Goal: Information Seeking & Learning: Learn about a topic

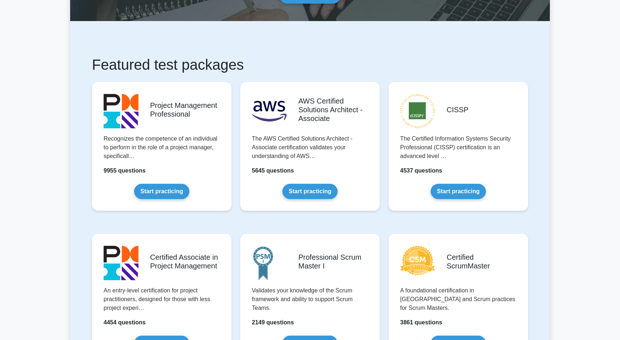
scroll to position [85, 0]
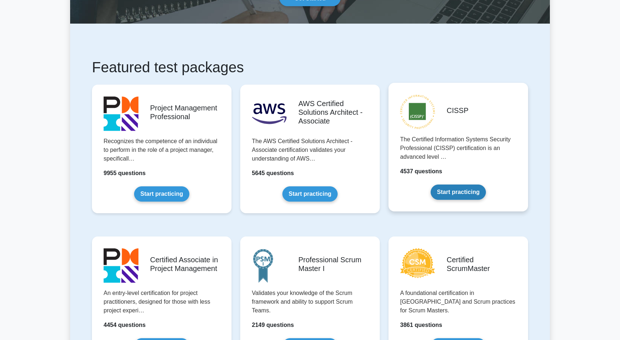
click at [459, 192] on link "Start practicing" at bounding box center [458, 192] width 55 height 15
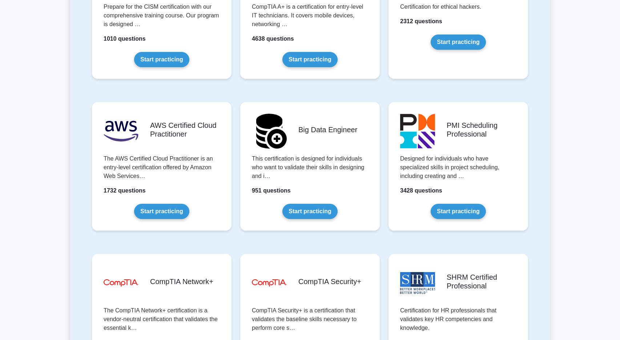
scroll to position [1134, 0]
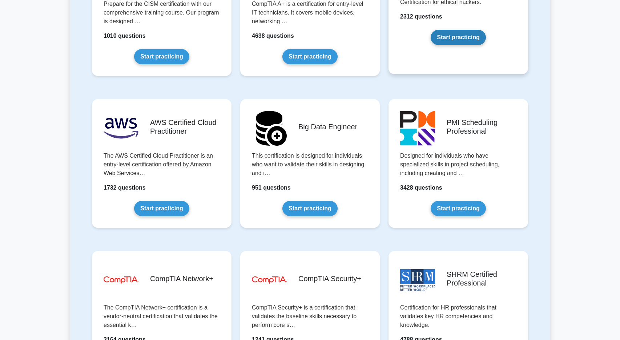
click at [451, 39] on link "Start practicing" at bounding box center [458, 37] width 55 height 15
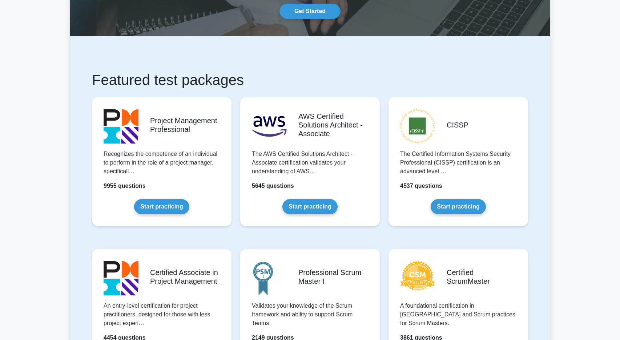
scroll to position [80, 0]
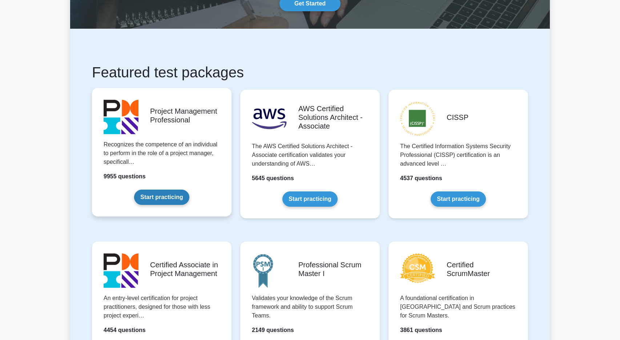
click at [166, 199] on link "Start practicing" at bounding box center [161, 197] width 55 height 15
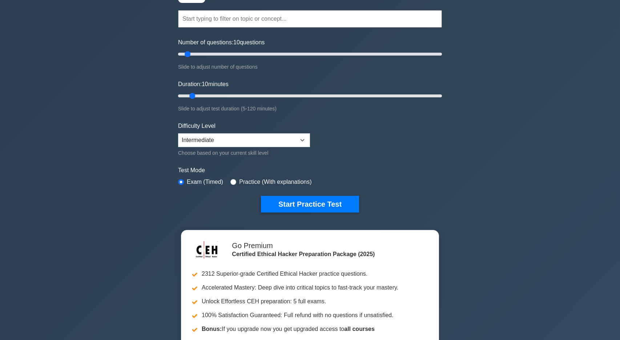
scroll to position [65, 0]
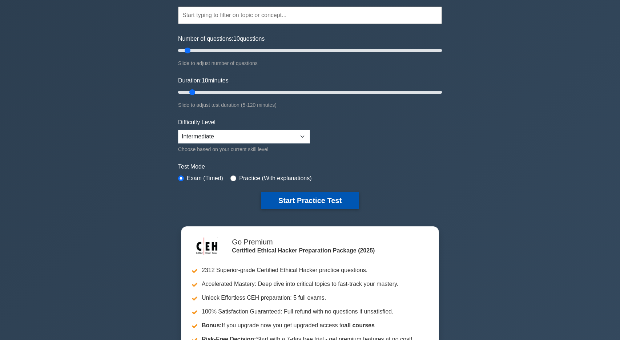
click at [312, 204] on button "Start Practice Test" at bounding box center [310, 200] width 98 height 17
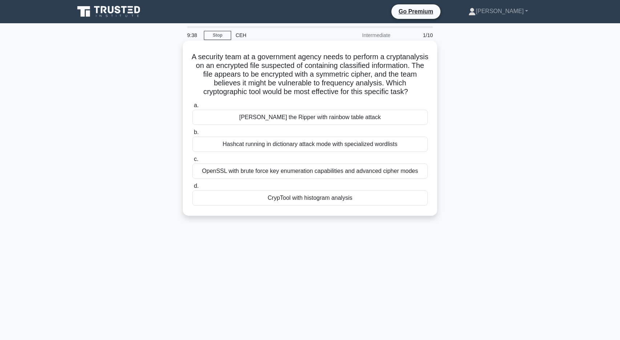
click at [315, 179] on div "OpenSSL with brute force key enumeration capabilities and advanced cipher modes" at bounding box center [310, 171] width 236 height 15
click at [192, 162] on input "c. OpenSSL with brute force key enumeration capabilities and advanced cipher mo…" at bounding box center [192, 159] width 0 height 5
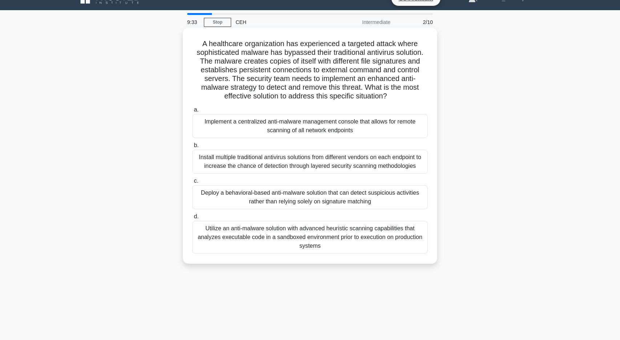
scroll to position [14, 0]
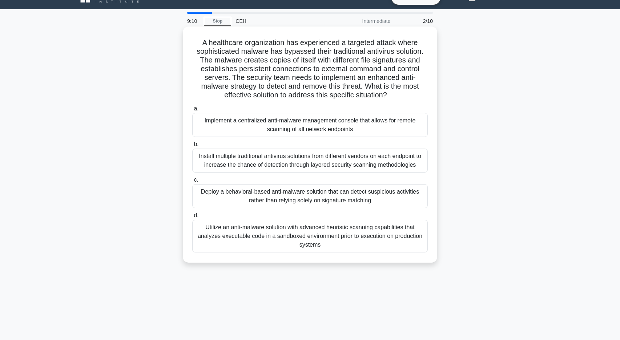
click at [338, 165] on div "Install multiple traditional antivirus solutions from different vendors on each…" at bounding box center [310, 161] width 236 height 24
click at [192, 147] on input "b. Install multiple traditional antivirus solutions from different vendors on e…" at bounding box center [192, 144] width 0 height 5
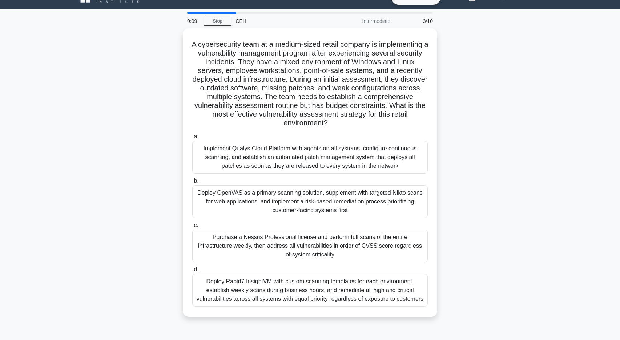
scroll to position [0, 0]
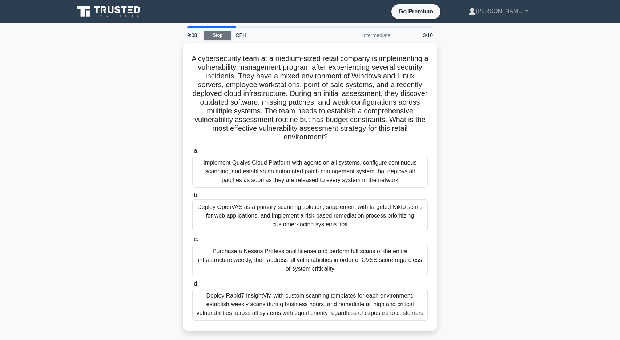
click at [215, 33] on link "Stop" at bounding box center [217, 35] width 27 height 9
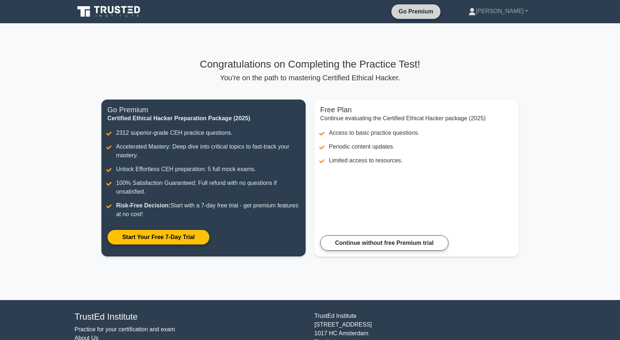
click at [435, 12] on link "Go Premium" at bounding box center [416, 11] width 43 height 9
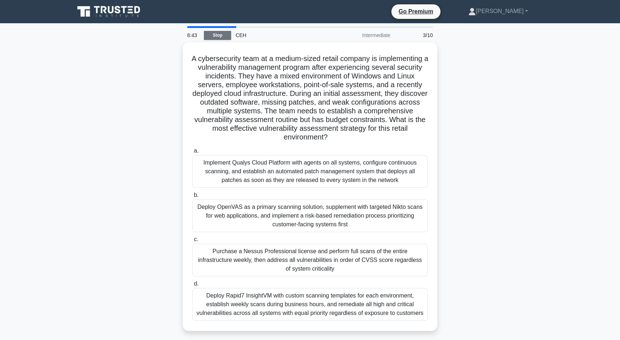
click at [218, 37] on link "Stop" at bounding box center [217, 35] width 27 height 9
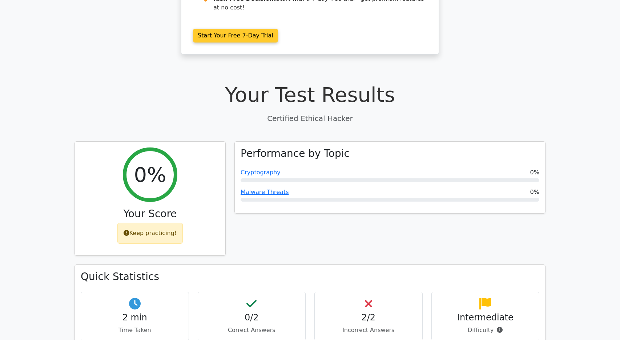
scroll to position [185, 0]
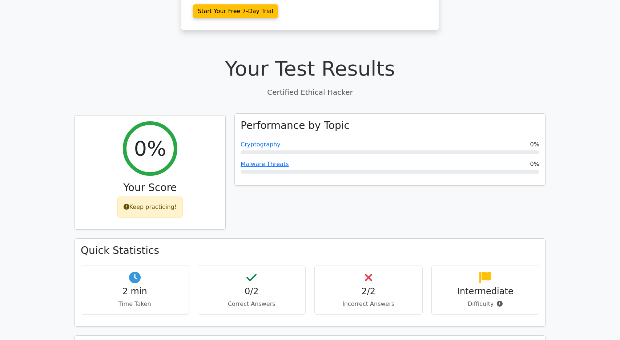
click at [285, 138] on div "Performance by Topic Cryptography 0% Malware Threats 0%" at bounding box center [390, 150] width 311 height 72
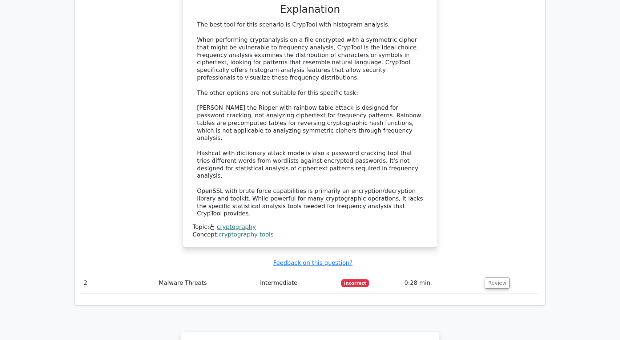
scroll to position [811, 0]
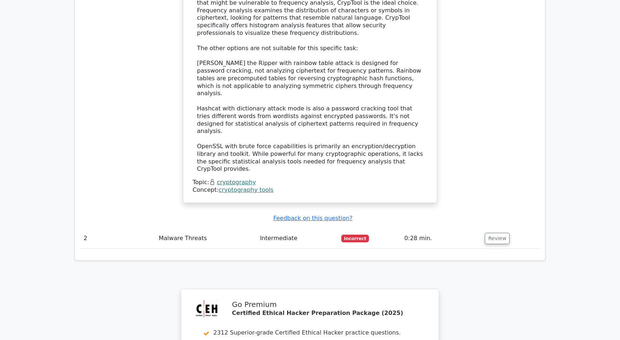
click at [357, 235] on span "Incorrect" at bounding box center [355, 238] width 28 height 7
click at [500, 233] on button "Review" at bounding box center [497, 238] width 25 height 11
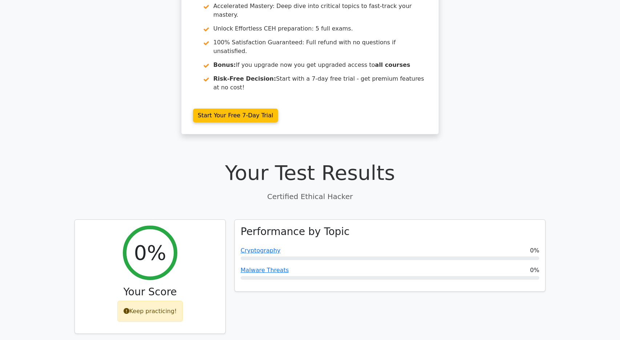
scroll to position [0, 0]
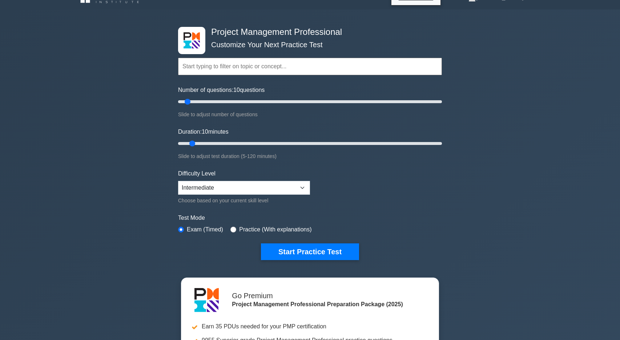
scroll to position [17, 0]
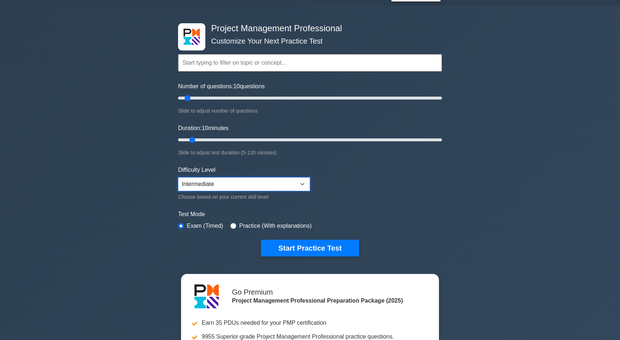
click at [230, 189] on select "Beginner Intermediate Expert" at bounding box center [244, 184] width 132 height 14
select select "beginner"
click at [178, 177] on select "Beginner Intermediate Expert" at bounding box center [244, 184] width 132 height 14
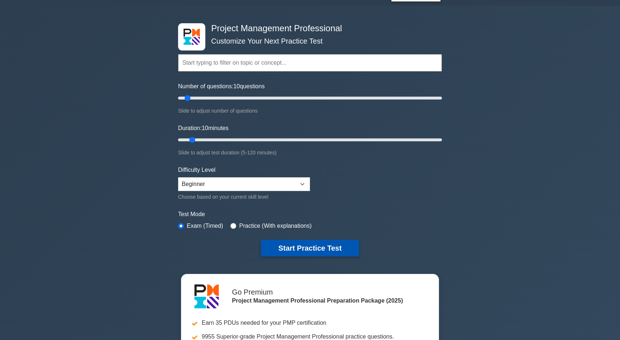
click at [313, 248] on button "Start Practice Test" at bounding box center [310, 248] width 98 height 17
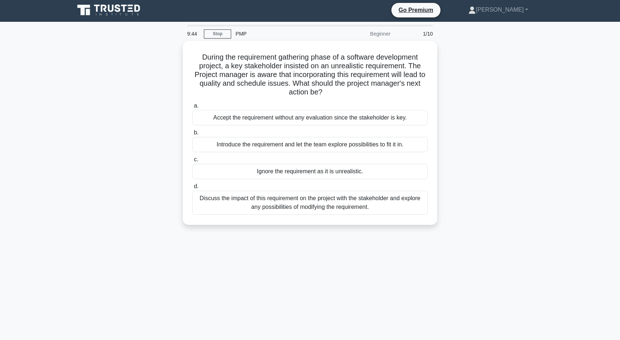
scroll to position [2, 0]
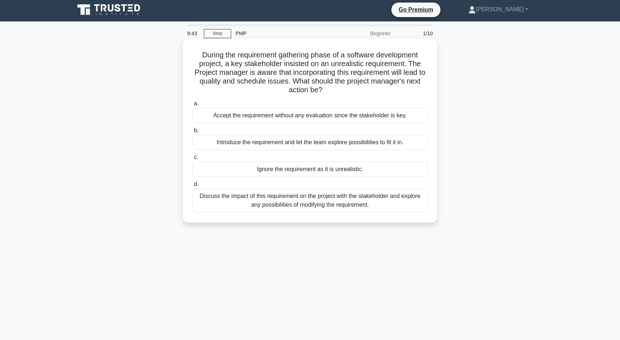
click at [351, 199] on div "Discuss the impact of this requirement on the project with the stakeholder and …" at bounding box center [310, 201] width 236 height 24
click at [192, 187] on input "d. Discuss the impact of this requirement on the project with the stakeholder a…" at bounding box center [192, 184] width 0 height 5
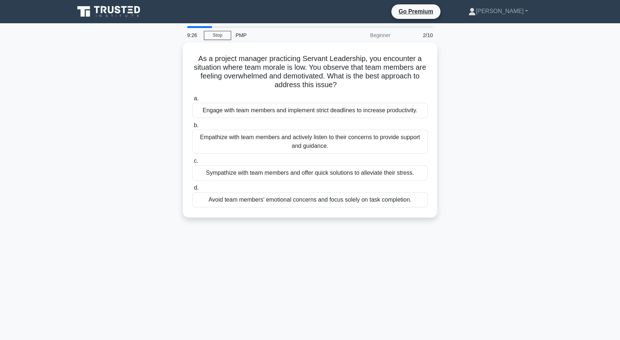
scroll to position [1, 0]
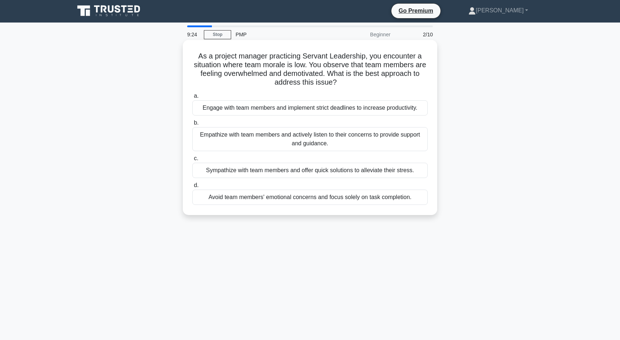
click at [334, 144] on div "Empathize with team members and actively listen to their concerns to provide su…" at bounding box center [310, 139] width 236 height 24
click at [192, 125] on input "b. Empathize with team members and actively listen to their concerns to provide…" at bounding box center [192, 123] width 0 height 5
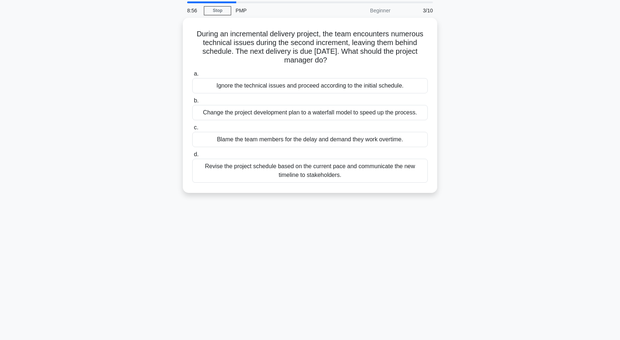
scroll to position [25, 0]
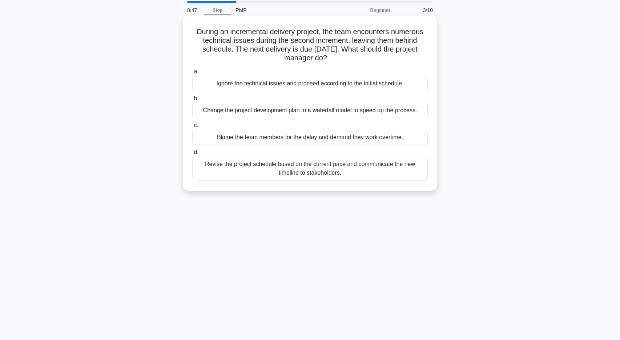
click at [346, 170] on div "Revise the project schedule based on the current pace and communicate the new t…" at bounding box center [310, 169] width 236 height 24
click at [192, 155] on input "d. Revise the project schedule based on the current pace and communicate the ne…" at bounding box center [192, 152] width 0 height 5
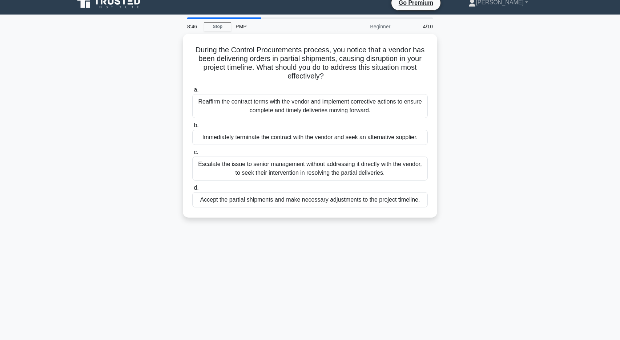
scroll to position [0, 0]
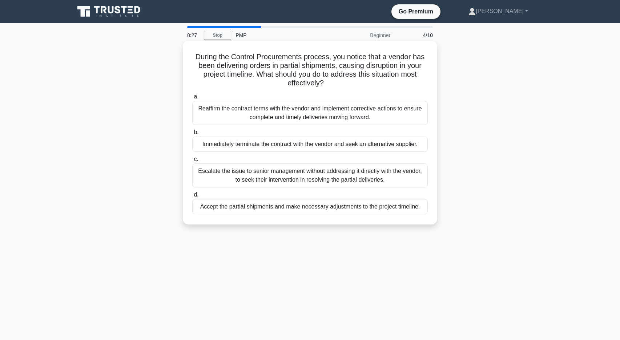
click at [361, 117] on div "Reaffirm the contract terms with the vendor and implement corrective actions to…" at bounding box center [310, 113] width 236 height 24
click at [192, 99] on input "a. Reaffirm the contract terms with the vendor and implement corrective actions…" at bounding box center [192, 97] width 0 height 5
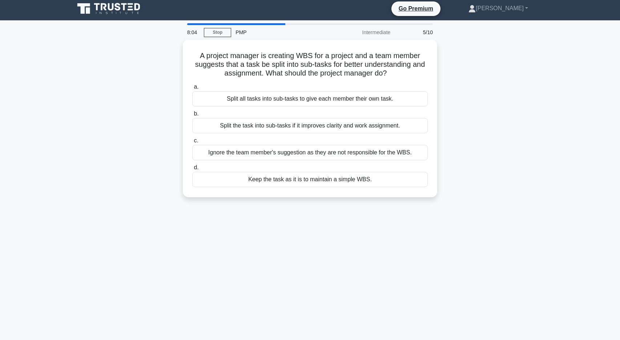
scroll to position [4, 0]
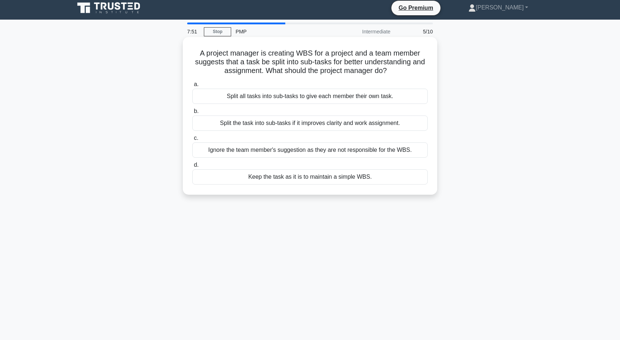
click at [352, 124] on div "Split the task into sub-tasks if it improves clarity and work assignment." at bounding box center [310, 123] width 236 height 15
click at [192, 114] on input "b. Split the task into sub-tasks if it improves clarity and work assignment." at bounding box center [192, 111] width 0 height 5
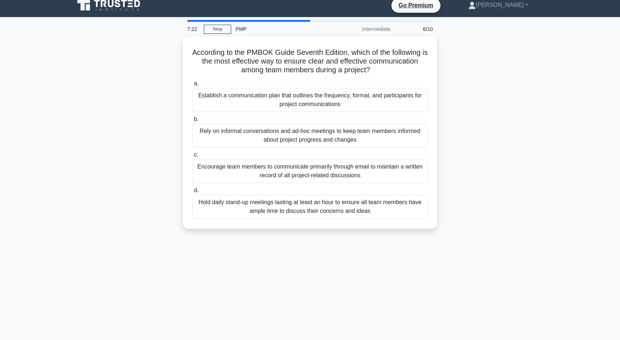
scroll to position [5, 0]
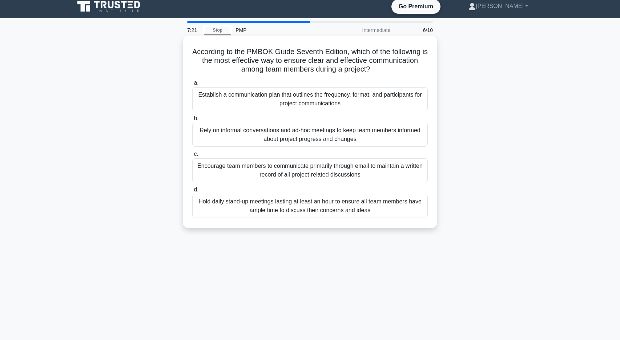
click at [349, 101] on div "Establish a communication plan that outlines the frequency, format, and partici…" at bounding box center [310, 99] width 236 height 24
click at [192, 85] on input "a. Establish a communication plan that outlines the frequency, format, and part…" at bounding box center [192, 83] width 0 height 5
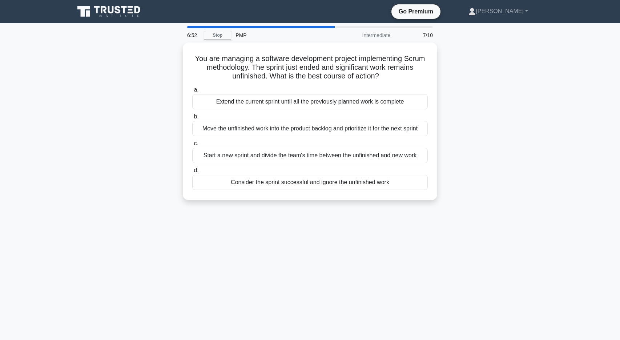
scroll to position [0, 0]
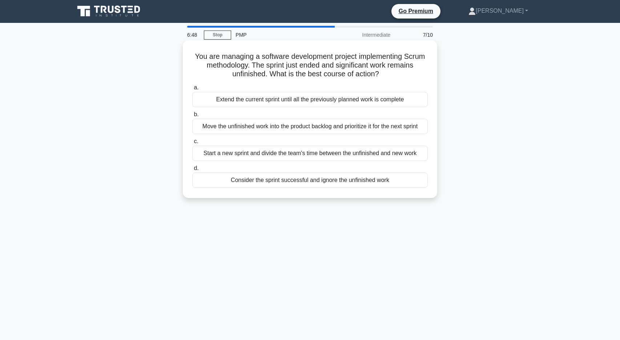
click at [334, 154] on div "Start a new sprint and divide the team's time between the unfinished and new wo…" at bounding box center [310, 153] width 236 height 15
click at [192, 144] on input "c. Start a new sprint and divide the team's time between the unfinished and new…" at bounding box center [192, 141] width 0 height 5
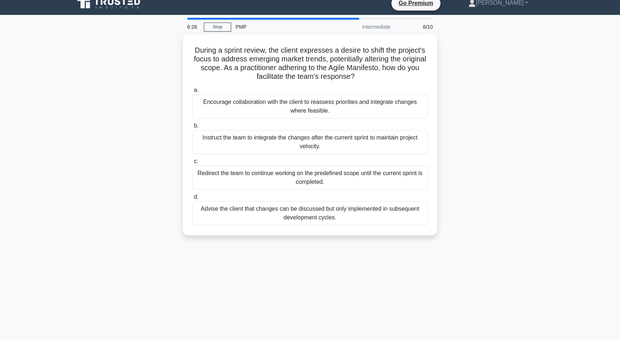
scroll to position [8, 0]
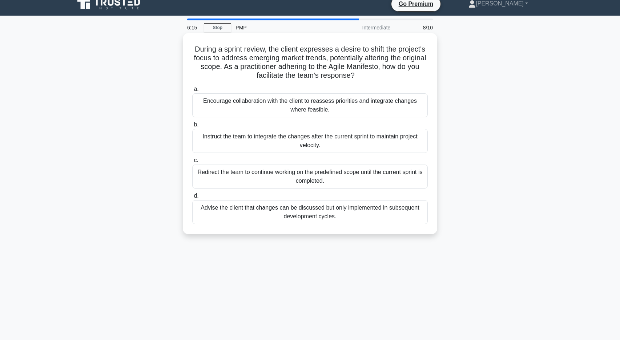
click at [359, 105] on div "Encourage collaboration with the client to reassess priorities and integrate ch…" at bounding box center [310, 105] width 236 height 24
click at [192, 92] on input "a. Encourage collaboration with the client to reassess priorities and integrate…" at bounding box center [192, 89] width 0 height 5
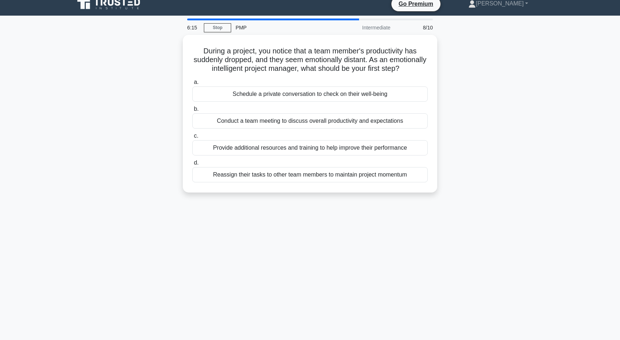
scroll to position [0, 0]
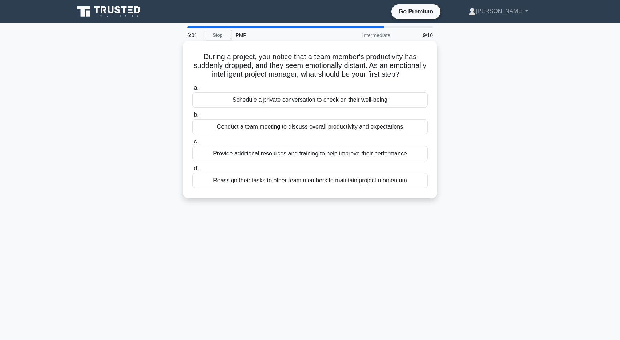
click at [337, 100] on div "Schedule a private conversation to check on their well-being" at bounding box center [310, 99] width 236 height 15
click at [192, 91] on input "a. Schedule a private conversation to check on their well-being" at bounding box center [192, 88] width 0 height 5
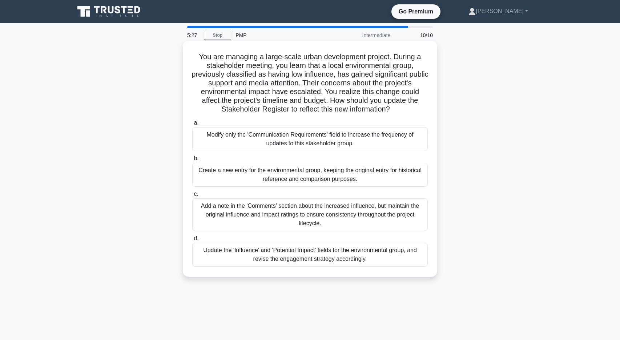
click at [372, 259] on div "Update the 'Influence' and 'Potential Impact' fields for the environmental grou…" at bounding box center [310, 255] width 236 height 24
click at [192, 241] on input "d. Update the 'Influence' and 'Potential Impact' fields for the environmental g…" at bounding box center [192, 238] width 0 height 5
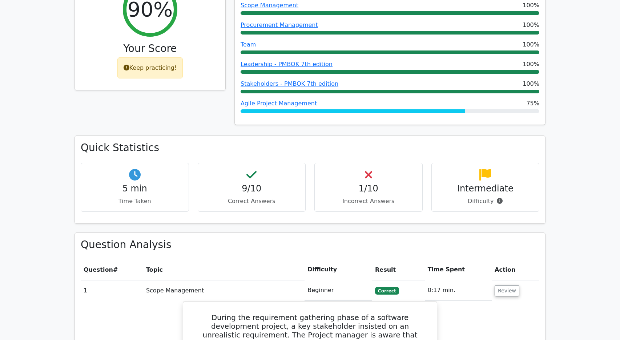
scroll to position [351, 0]
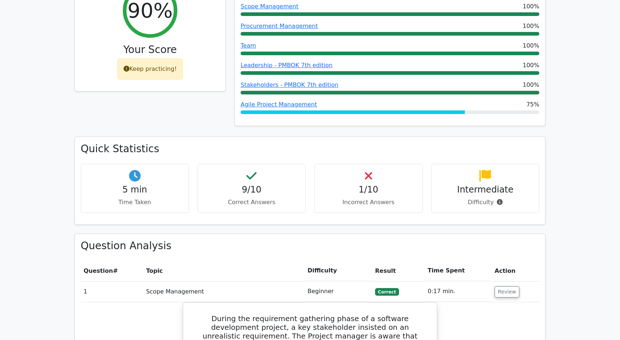
click at [347, 111] on div at bounding box center [353, 113] width 224 height 4
click at [290, 101] on link "Agile Project Management" at bounding box center [279, 104] width 76 height 7
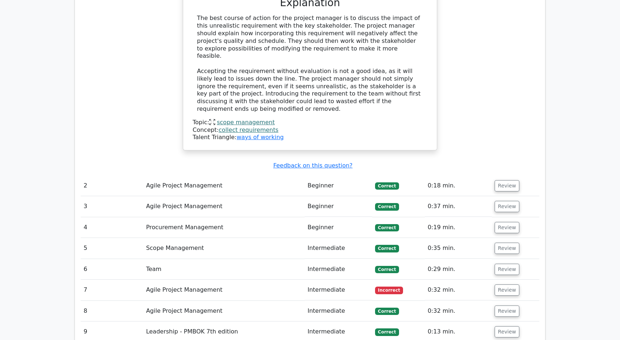
scroll to position [830, 0]
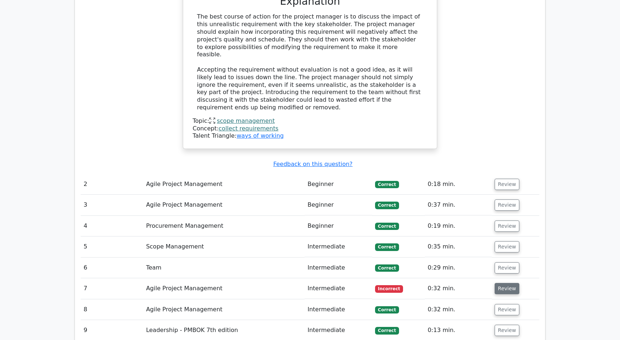
click at [508, 283] on button "Review" at bounding box center [507, 288] width 25 height 11
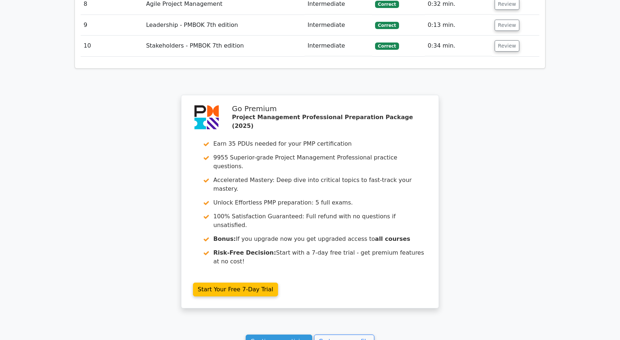
scroll to position [1455, 0]
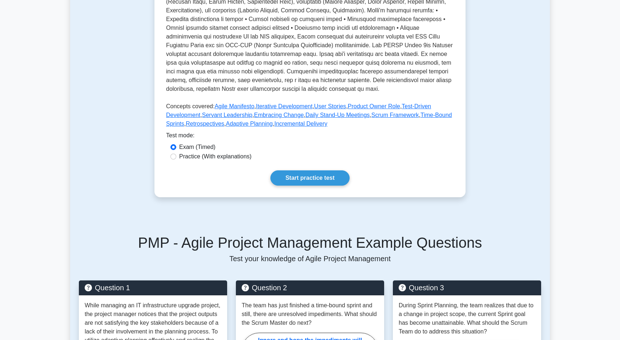
scroll to position [243, 0]
